Goal: Information Seeking & Learning: Learn about a topic

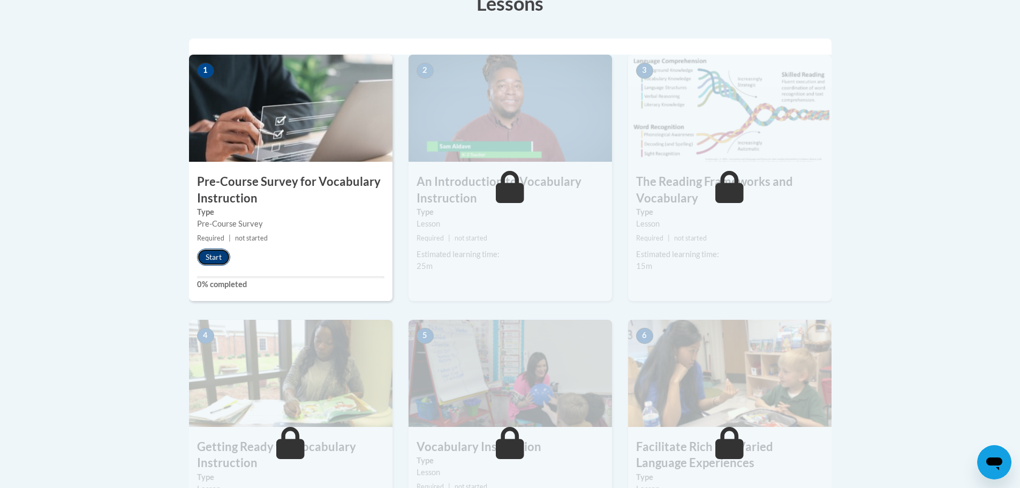
click at [221, 256] on button "Start" at bounding box center [213, 256] width 33 height 17
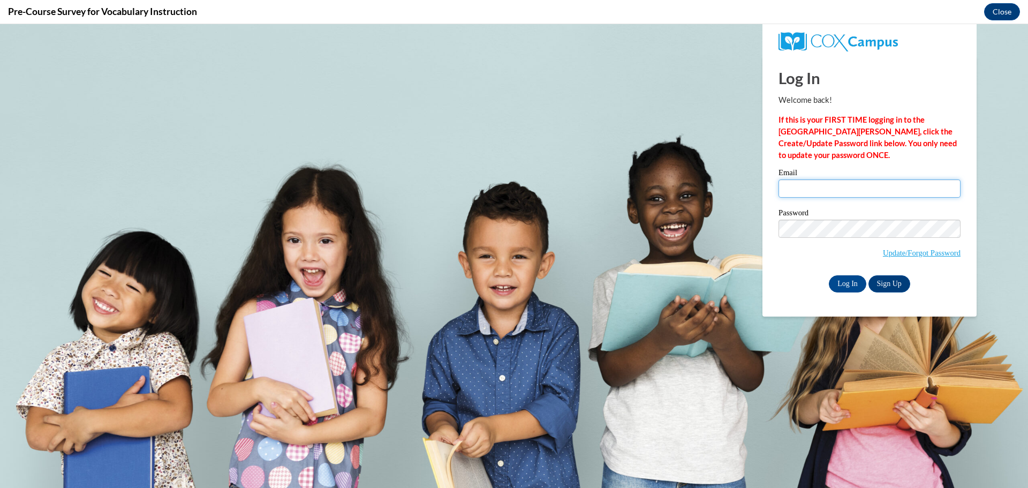
click at [826, 195] on input "Email" at bounding box center [869, 188] width 182 height 18
type input "webbc@prescott.k12.wi.us"
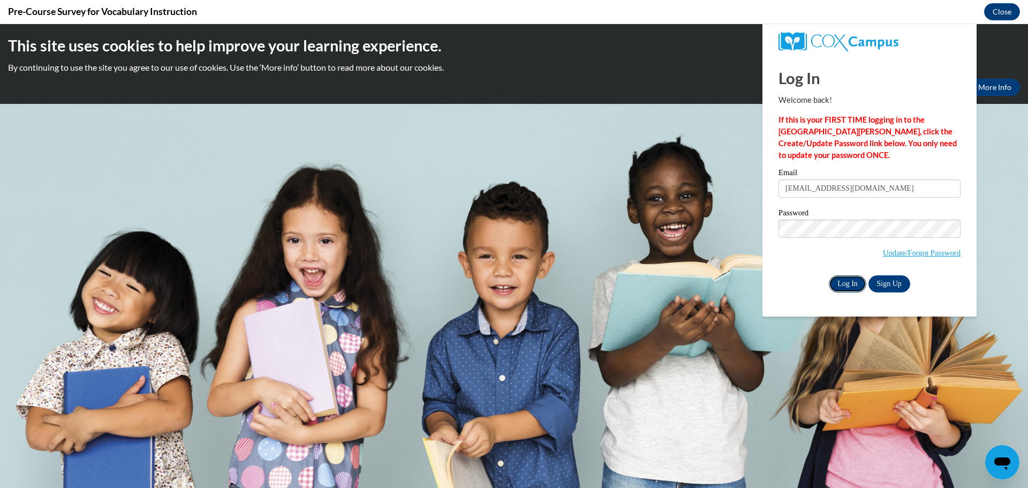
click at [848, 280] on input "Log In" at bounding box center [847, 283] width 37 height 17
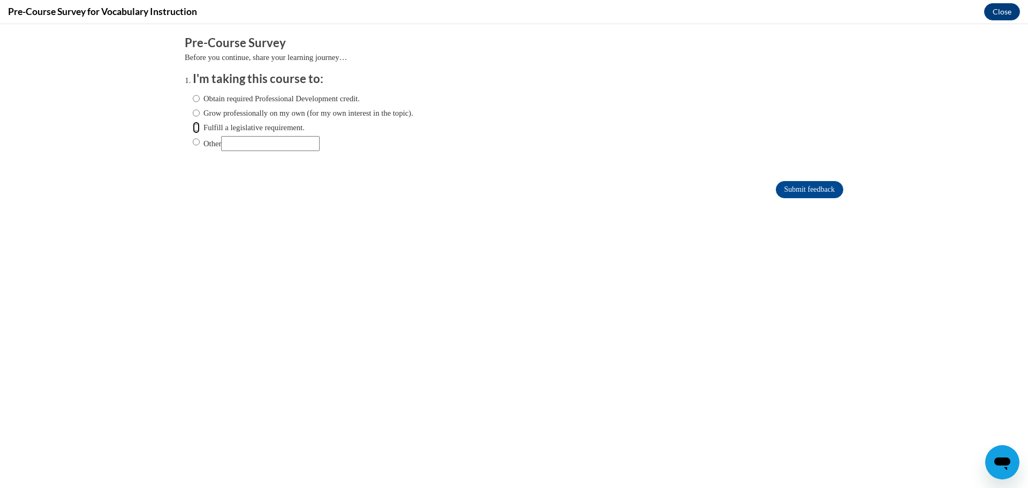
click at [193, 127] on input "Fulfill a legislative requirement." at bounding box center [196, 128] width 7 height 12
radio input "true"
click at [796, 185] on input "Submit feedback" at bounding box center [809, 189] width 67 height 17
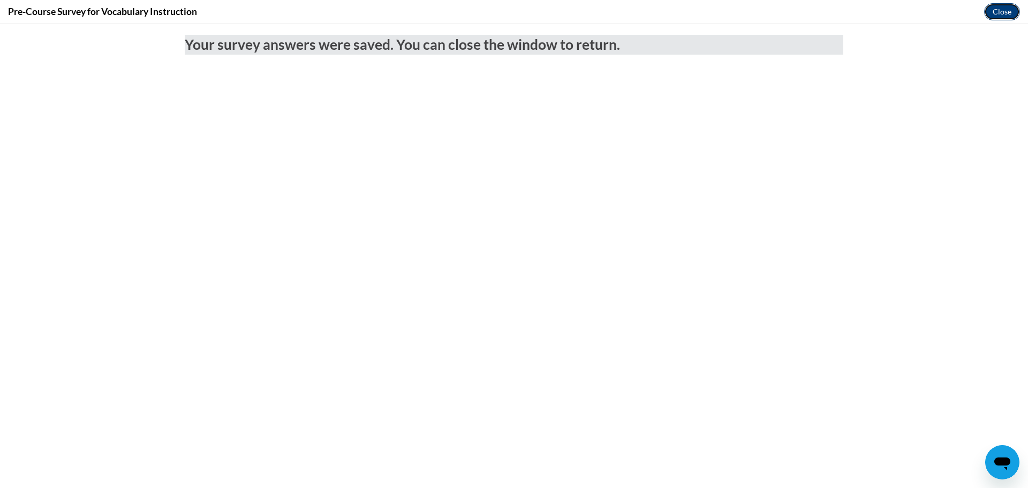
click at [1006, 16] on button "Close" at bounding box center [1002, 11] width 36 height 17
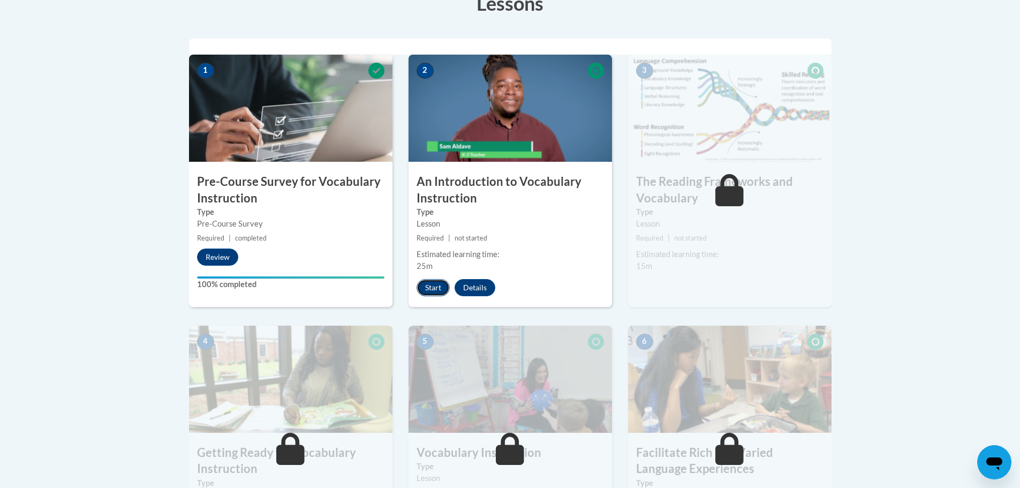
click at [432, 288] on button "Start" at bounding box center [433, 287] width 33 height 17
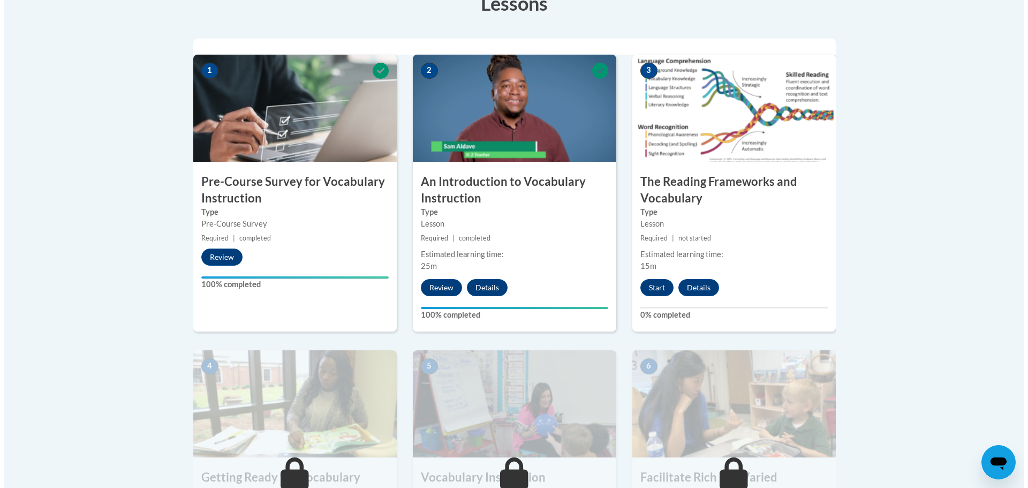
scroll to position [214, 0]
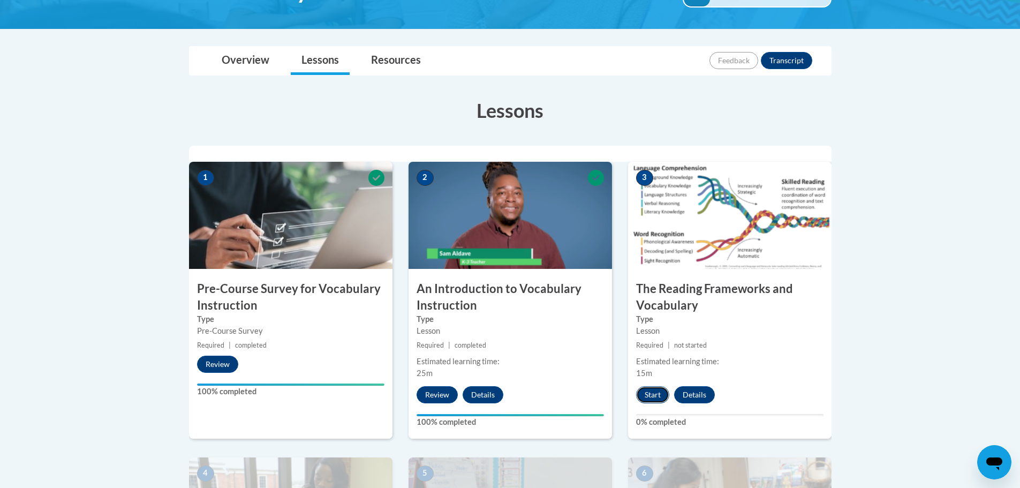
click at [658, 395] on button "Start" at bounding box center [652, 394] width 33 height 17
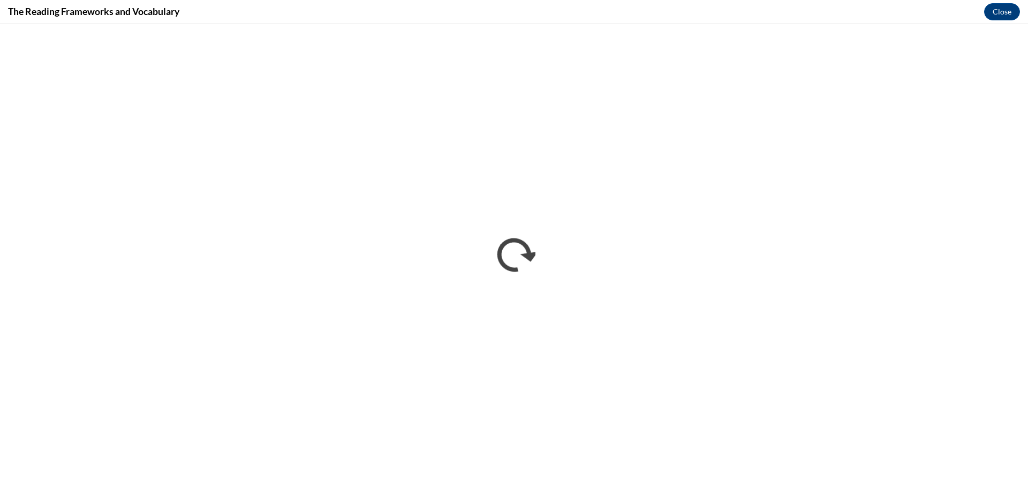
scroll to position [0, 0]
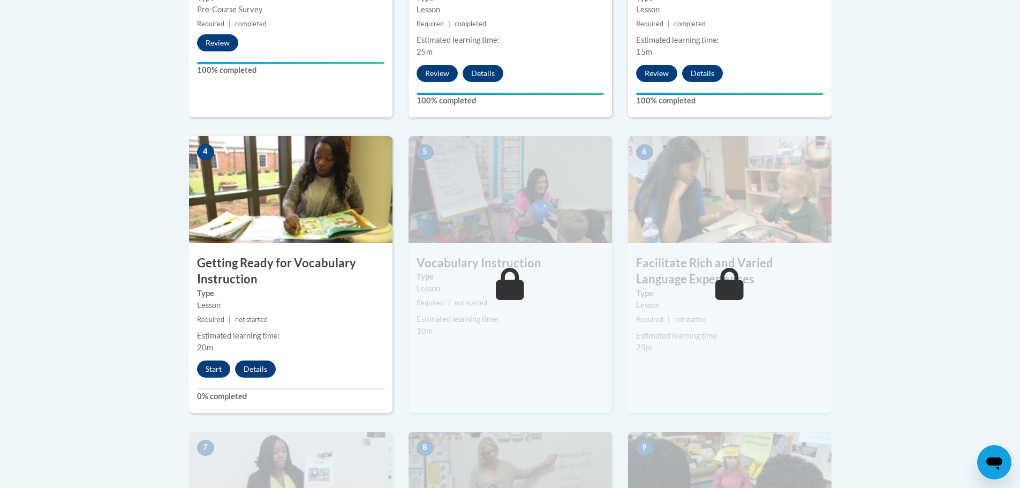
scroll to position [642, 0]
